Goal: Navigation & Orientation: Find specific page/section

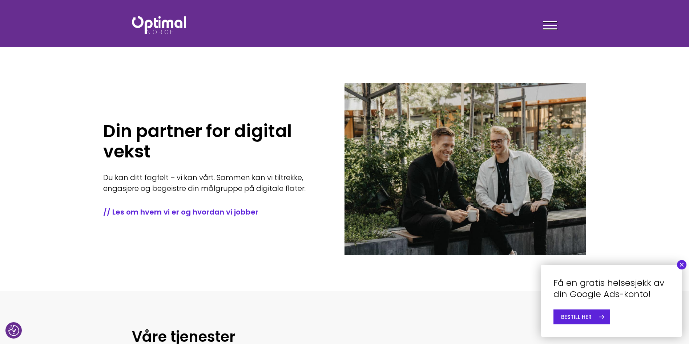
click at [550, 22] on div at bounding box center [550, 26] width 14 height 18
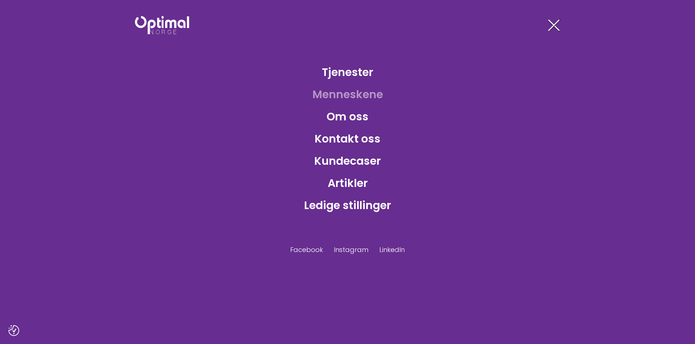
click at [349, 93] on link "Menneskene" at bounding box center [348, 95] width 82 height 24
click at [353, 137] on link "Kontakt oss" at bounding box center [347, 139] width 77 height 24
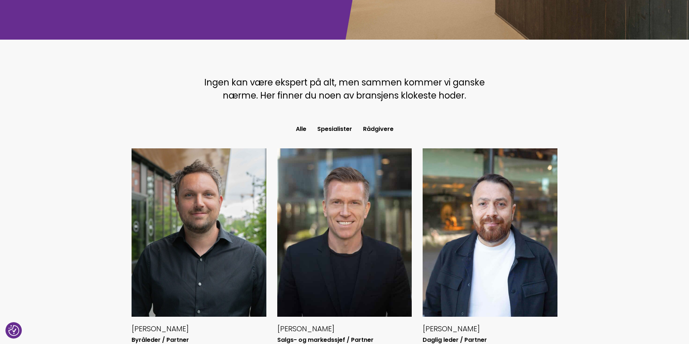
scroll to position [218, 0]
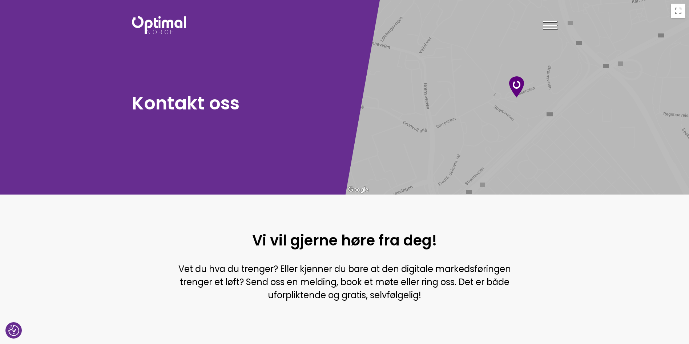
click at [545, 24] on div at bounding box center [550, 26] width 14 height 18
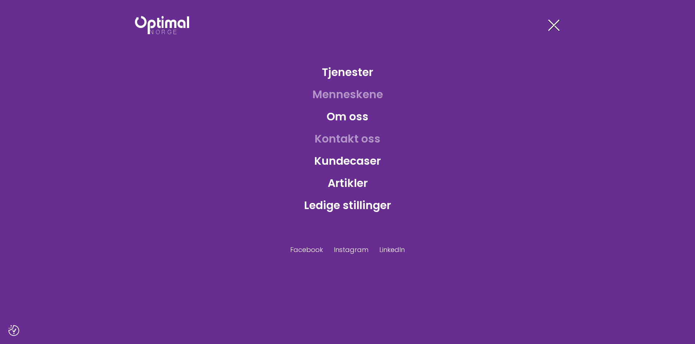
click at [354, 92] on link "Menneskene" at bounding box center [348, 95] width 82 height 24
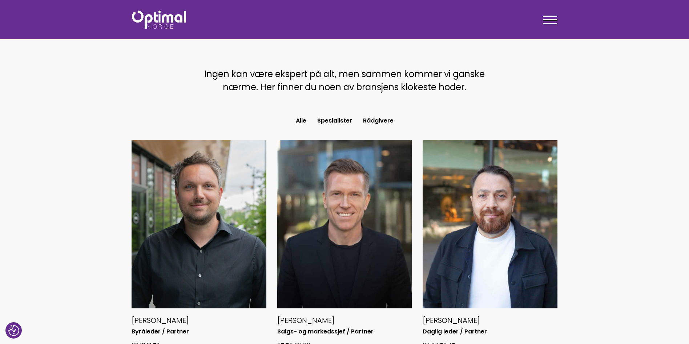
scroll to position [145, 0]
